Goal: Task Accomplishment & Management: Manage account settings

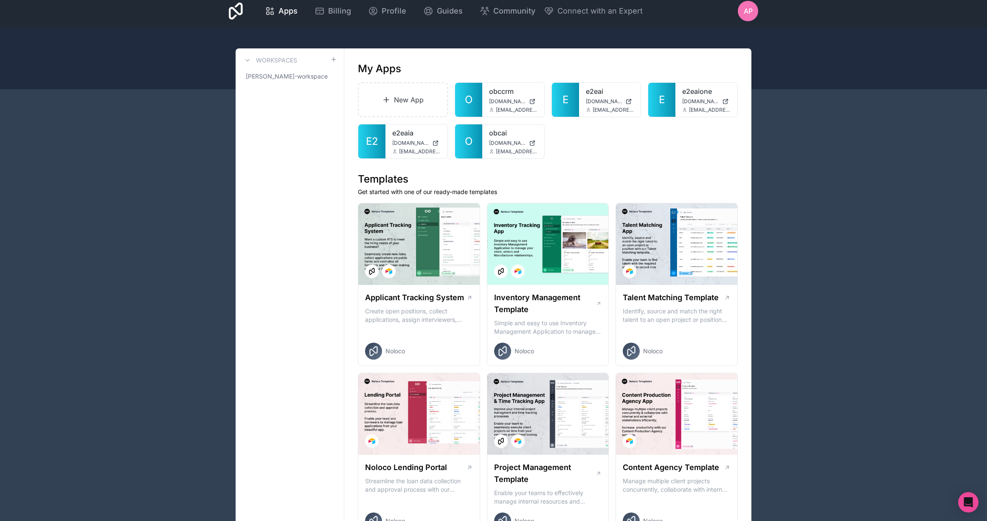
scroll to position [6, 0]
click at [394, 141] on span "e2eaia.noloco.co" at bounding box center [410, 142] width 37 height 7
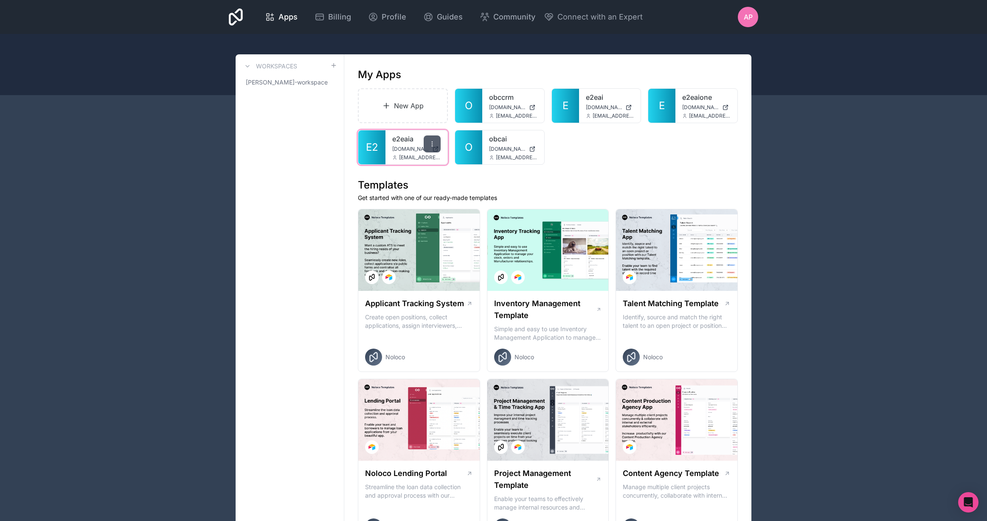
click at [434, 141] on icon at bounding box center [432, 144] width 7 height 7
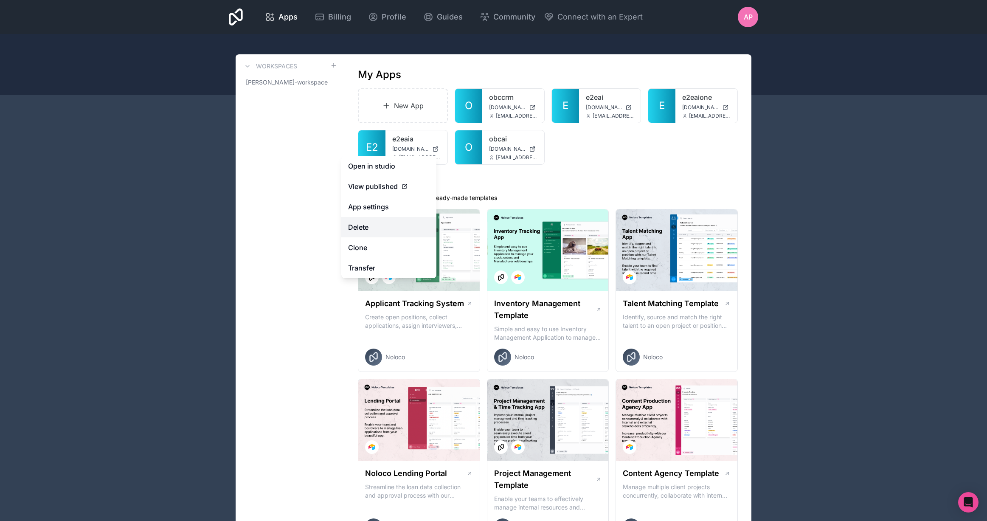
click at [406, 231] on button "Delete" at bounding box center [388, 227] width 95 height 20
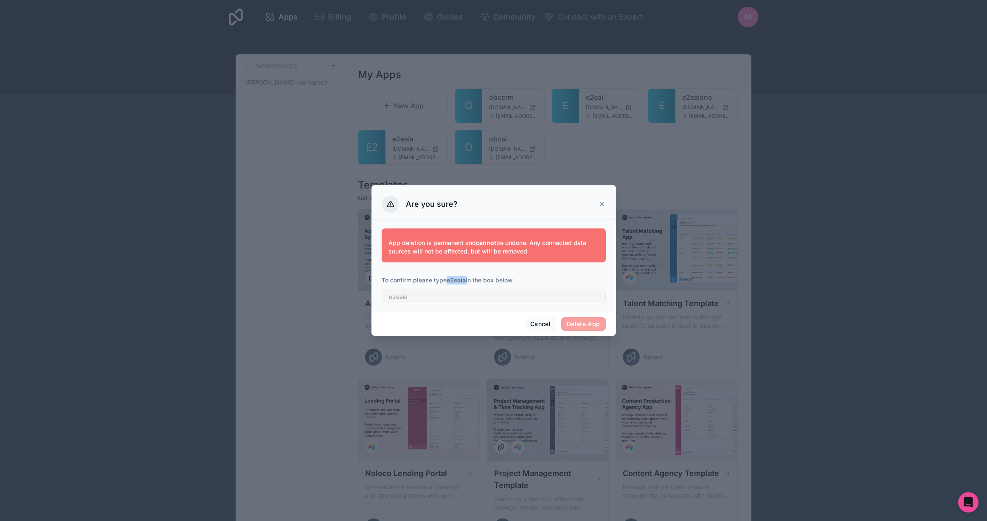
drag, startPoint x: 461, startPoint y: 279, endPoint x: 449, endPoint y: 279, distance: 11.9
click at [448, 279] on p "To confirm please type e2eaia in the box below" at bounding box center [494, 280] width 224 height 8
copy p "e2eaia"
click at [421, 296] on input "text" at bounding box center [494, 297] width 224 height 14
paste input "e2eaia"
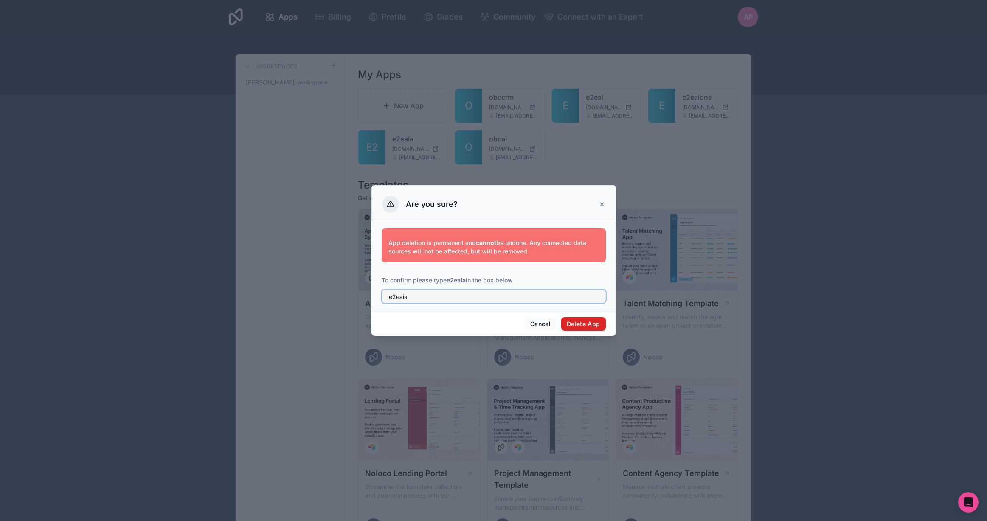
type input "e2eaia"
click at [588, 323] on button "Delete App" at bounding box center [583, 324] width 45 height 14
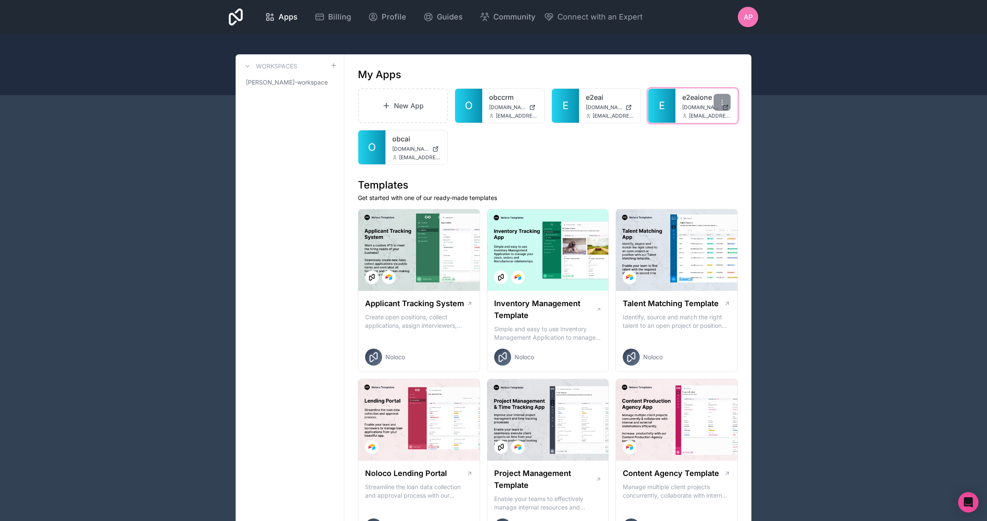
click at [689, 107] on span "e2eaione.noloco.co" at bounding box center [700, 107] width 37 height 7
click at [723, 101] on icon at bounding box center [722, 102] width 7 height 7
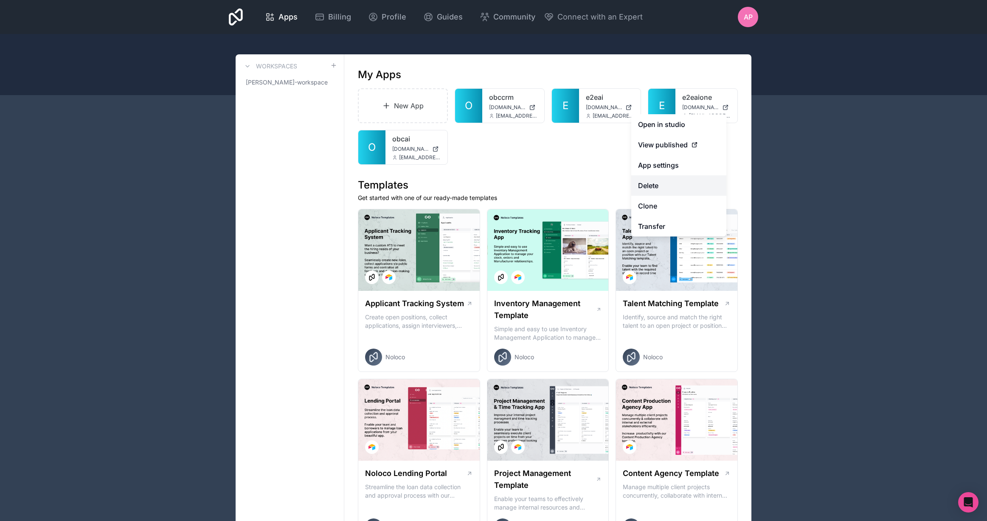
scroll to position [1, 0]
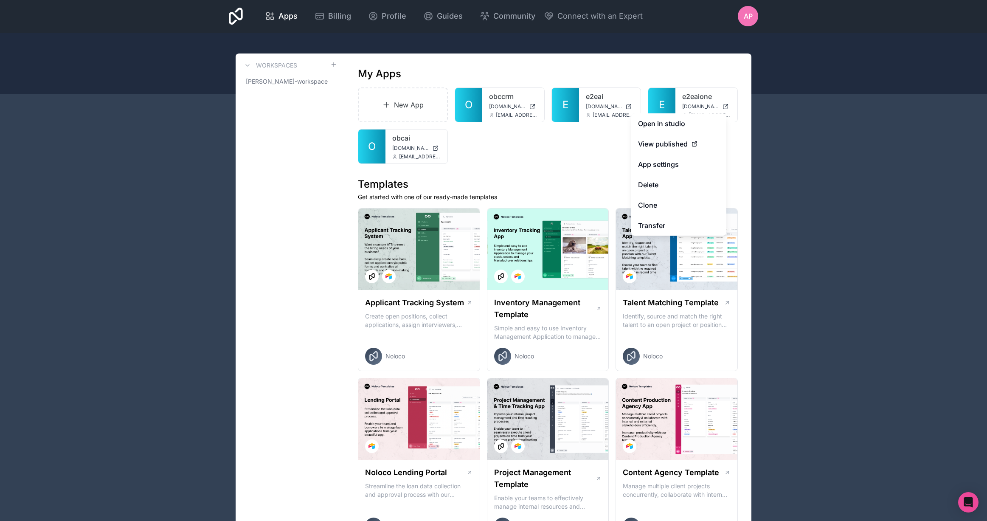
click at [673, 183] on div "Apps Billing Profile Guides Community Connect with an Expert AP Billing Profile…" at bounding box center [493, 259] width 987 height 521
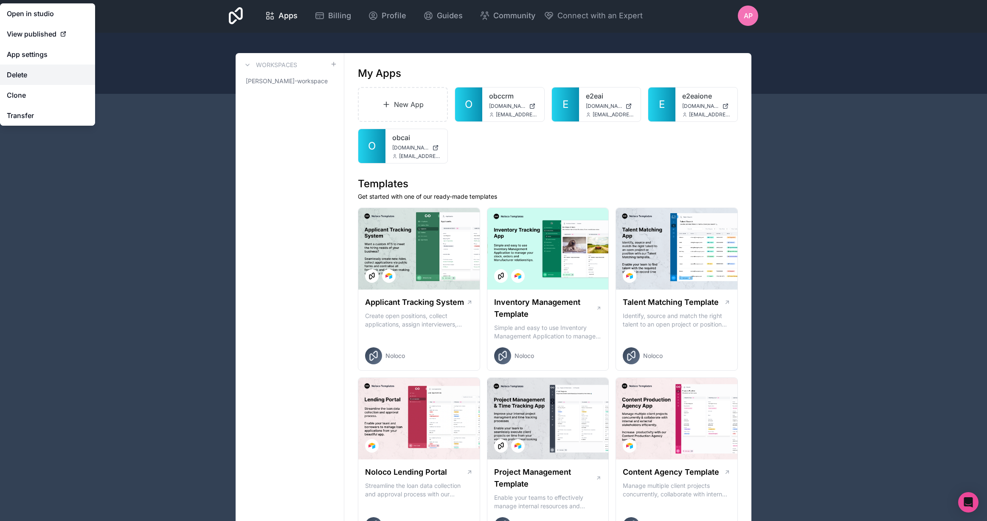
click at [30, 73] on button "Delete" at bounding box center [47, 75] width 95 height 20
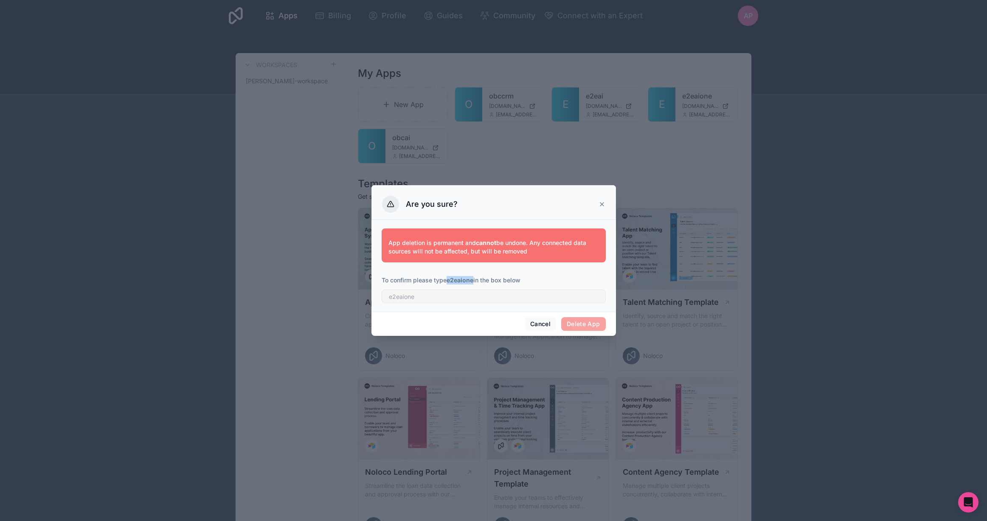
drag, startPoint x: 449, startPoint y: 277, endPoint x: 476, endPoint y: 282, distance: 27.2
click at [476, 282] on p "To confirm please type e2eaione in the box below" at bounding box center [494, 280] width 224 height 8
click at [469, 280] on strong "e2eaione" at bounding box center [460, 279] width 27 height 7
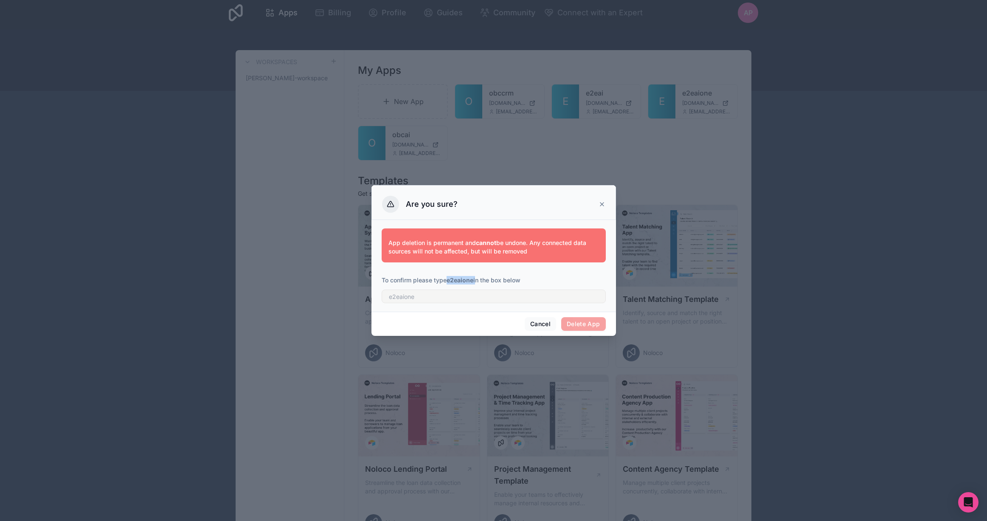
drag, startPoint x: 448, startPoint y: 279, endPoint x: 476, endPoint y: 281, distance: 28.1
click at [476, 281] on p "To confirm please type e2eaione in the box below" at bounding box center [494, 280] width 224 height 8
copy p "e2eaione"
click at [437, 296] on input "text" at bounding box center [494, 297] width 224 height 14
paste input "e2eaione"
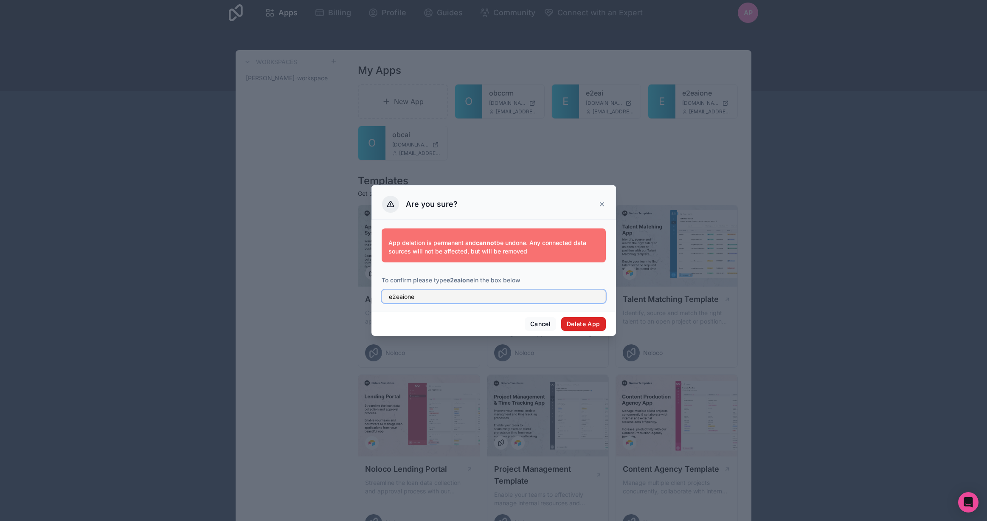
type input "e2eaione"
click at [579, 325] on button "Delete App" at bounding box center [583, 324] width 45 height 14
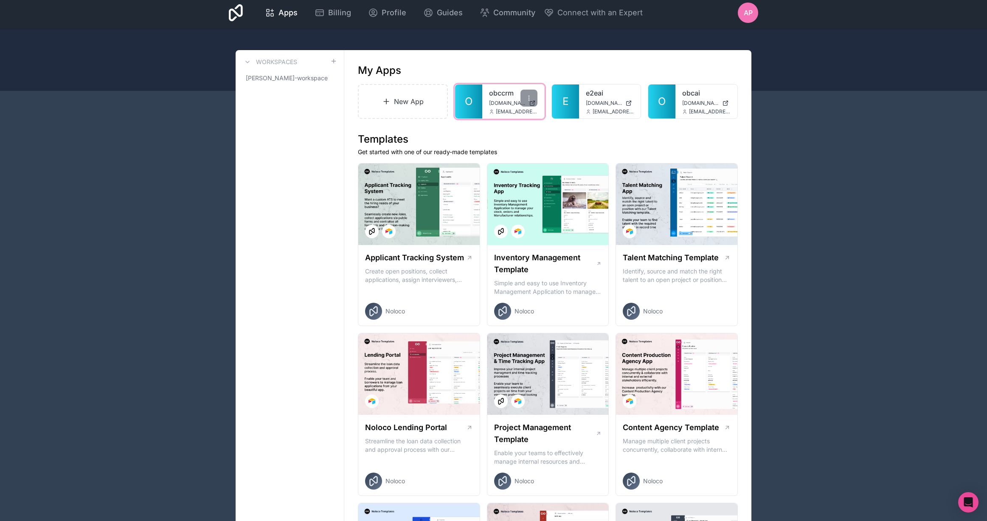
click at [511, 101] on span "[DOMAIN_NAME]" at bounding box center [507, 103] width 37 height 7
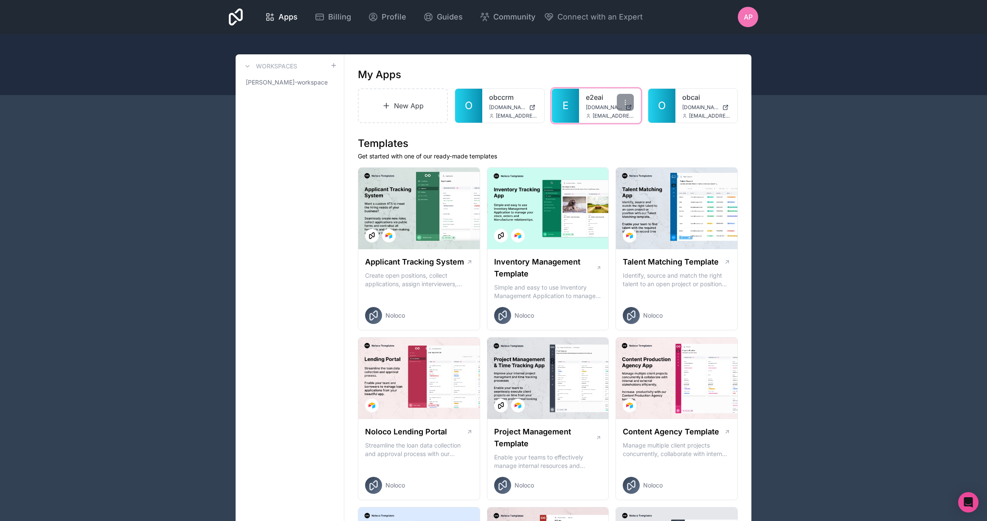
click at [600, 107] on span "[DOMAIN_NAME]" at bounding box center [604, 107] width 37 height 7
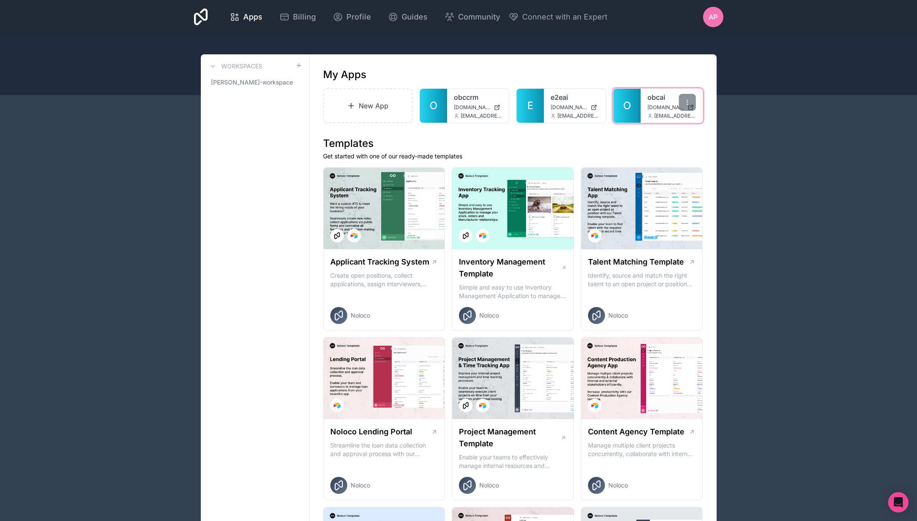
click at [664, 104] on span "[DOMAIN_NAME]" at bounding box center [665, 107] width 37 height 7
click at [551, 101] on link "e2eai" at bounding box center [575, 97] width 48 height 10
click at [588, 102] on icon at bounding box center [590, 102] width 7 height 7
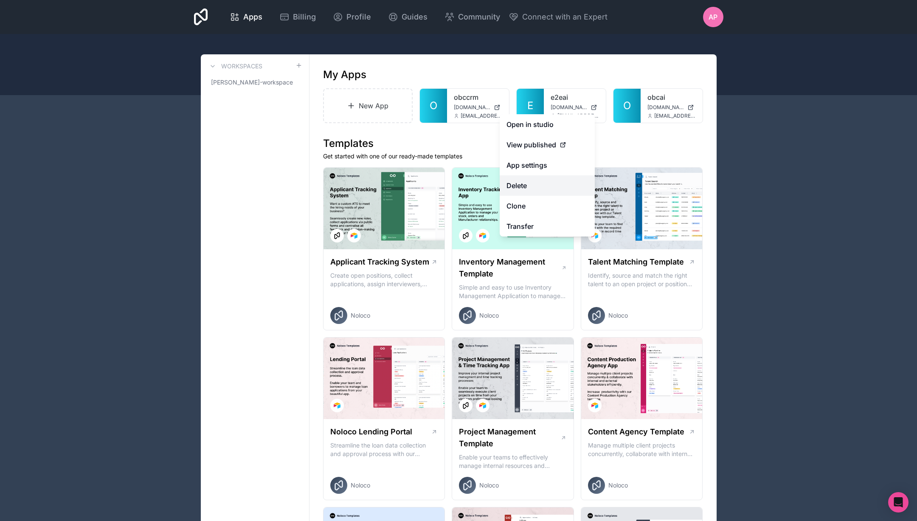
click at [545, 185] on button "Delete" at bounding box center [547, 185] width 95 height 20
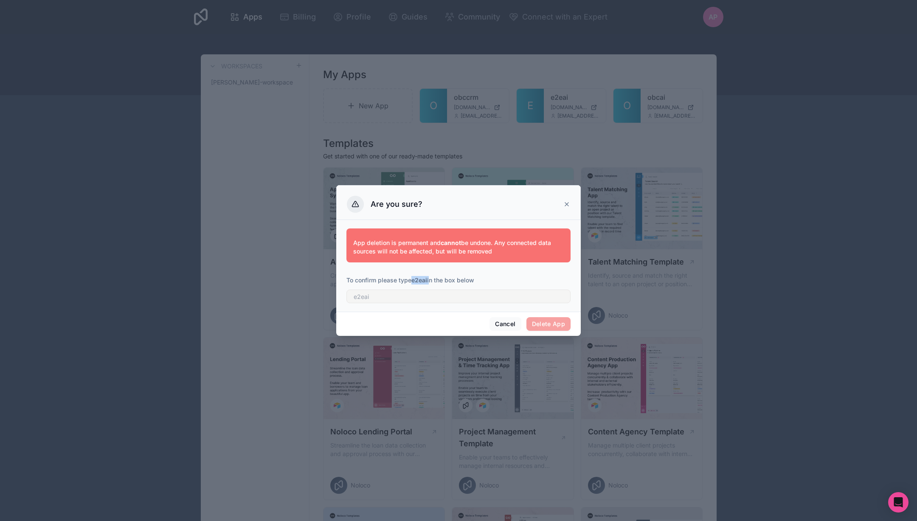
drag, startPoint x: 413, startPoint y: 279, endPoint x: 433, endPoint y: 280, distance: 20.8
click at [431, 280] on p "To confirm please type e2eai in the box below" at bounding box center [458, 280] width 224 height 8
copy p "e2eai"
click at [383, 298] on input "text" at bounding box center [458, 297] width 224 height 14
paste input "e2eai"
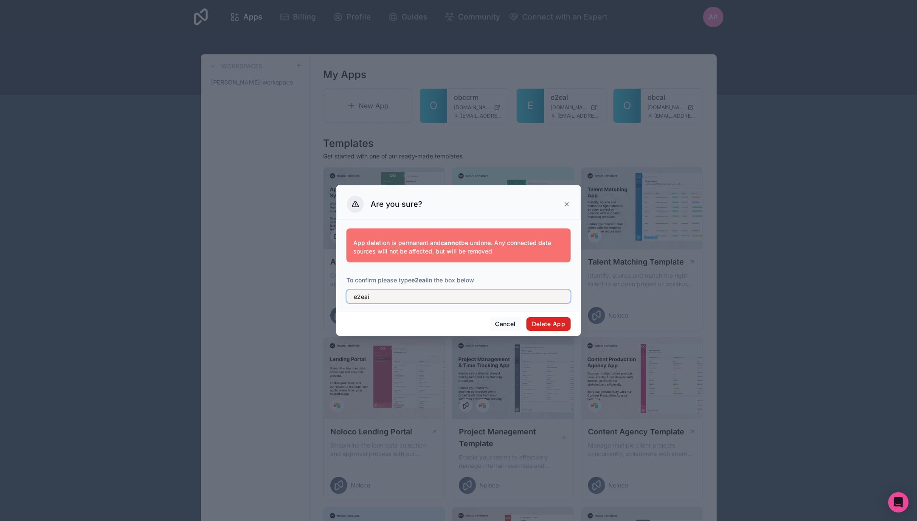
type input "e2eai"
click at [552, 321] on button "Delete App" at bounding box center [548, 324] width 45 height 14
